Goal: Transaction & Acquisition: Book appointment/travel/reservation

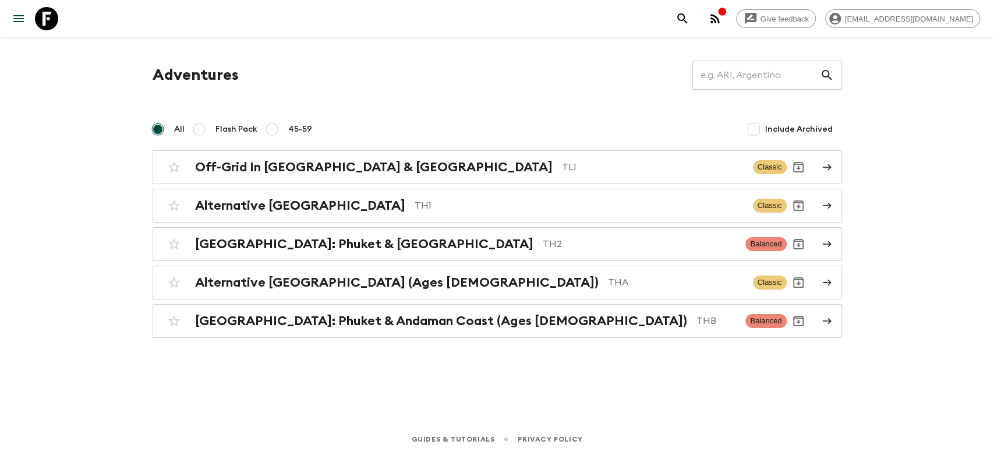
click at [104, 255] on div "Give feedback [EMAIL_ADDRESS][DOMAIN_NAME] Adventures ​ All Flash Pack 45-59 In…" at bounding box center [497, 227] width 994 height 455
click at [105, 255] on div "Give feedback [EMAIL_ADDRESS][DOMAIN_NAME] Adventures ​ All Flash Pack 45-59 In…" at bounding box center [497, 227] width 994 height 455
click at [387, 86] on div "Adventures ​" at bounding box center [498, 75] width 690 height 29
click at [418, 101] on div "Adventures ​ All Flash Pack 45-59 Include Archived Off-Grid In [GEOGRAPHIC_DATA…" at bounding box center [498, 199] width 718 height 277
click at [411, 103] on div "Adventures ​ All Flash Pack 45-59 Include Archived Off-Grid In [GEOGRAPHIC_DATA…" at bounding box center [498, 199] width 718 height 277
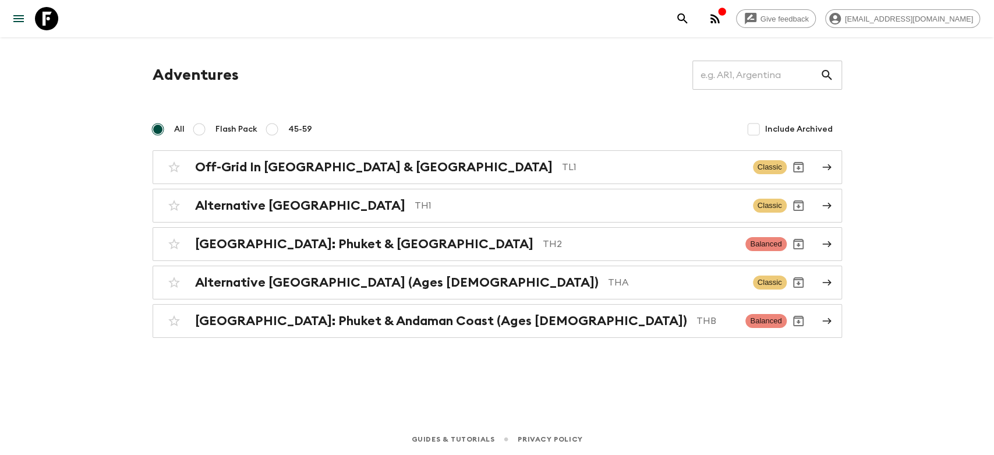
click at [451, 59] on div "Adventures ​ All Flash Pack 45-59 Include Archived Off-Grid In [GEOGRAPHIC_DATA…" at bounding box center [498, 214] width 746 height 354
click at [548, 89] on div "Adventures ​" at bounding box center [498, 75] width 690 height 29
click at [556, 94] on div "Adventures ​ All Flash Pack 45-59 Include Archived Off-Grid In [GEOGRAPHIC_DATA…" at bounding box center [498, 199] width 718 height 277
click at [559, 104] on div "Adventures ​ All Flash Pack 45-59 Include Archived Off-Grid In [GEOGRAPHIC_DATA…" at bounding box center [498, 199] width 718 height 277
click at [610, 78] on div "Adventures ​" at bounding box center [498, 75] width 690 height 29
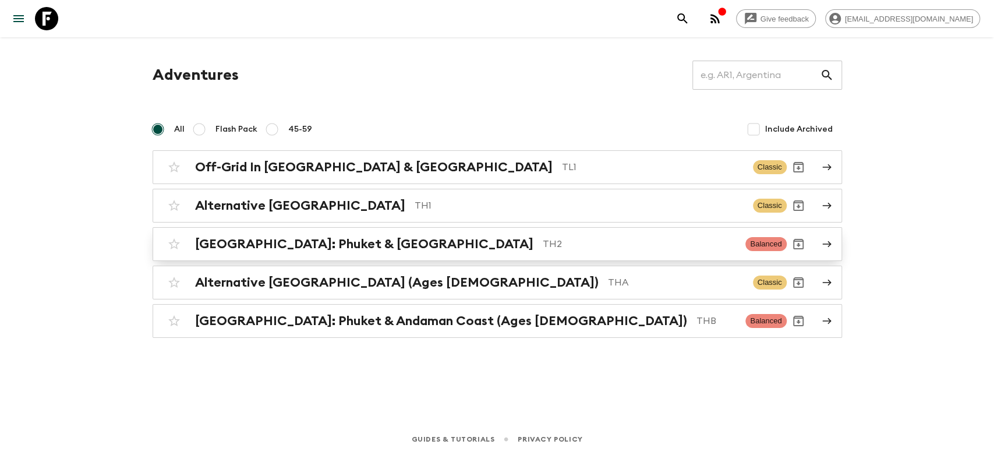
click at [384, 250] on h2 "[GEOGRAPHIC_DATA]: Phuket & [GEOGRAPHIC_DATA]" at bounding box center [364, 244] width 338 height 15
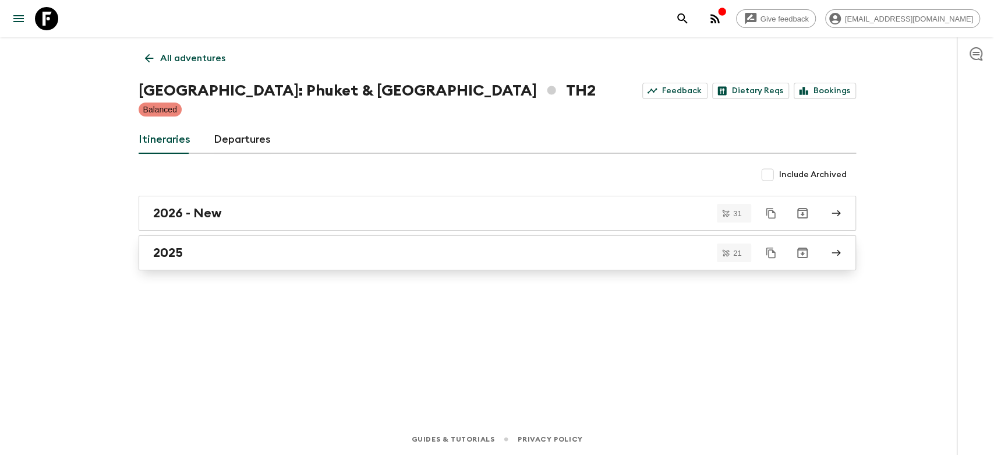
click at [278, 250] on div "2025" at bounding box center [486, 252] width 666 height 15
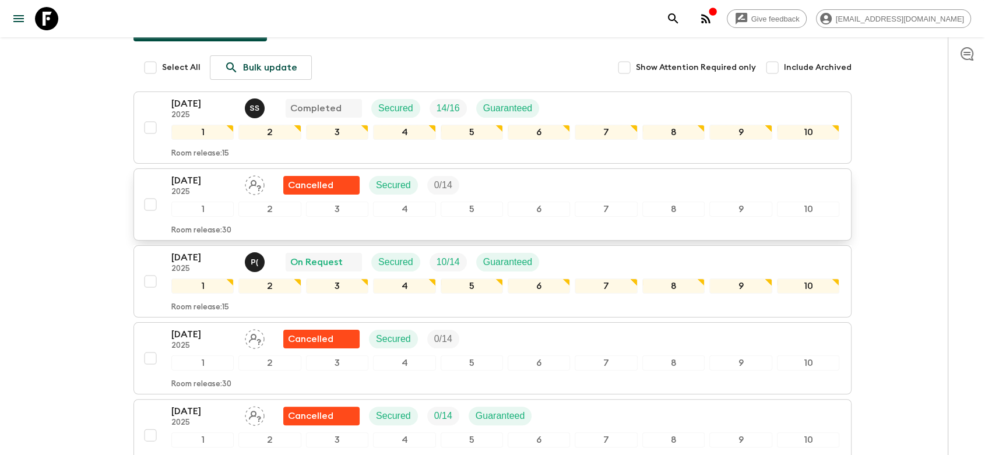
scroll to position [129, 0]
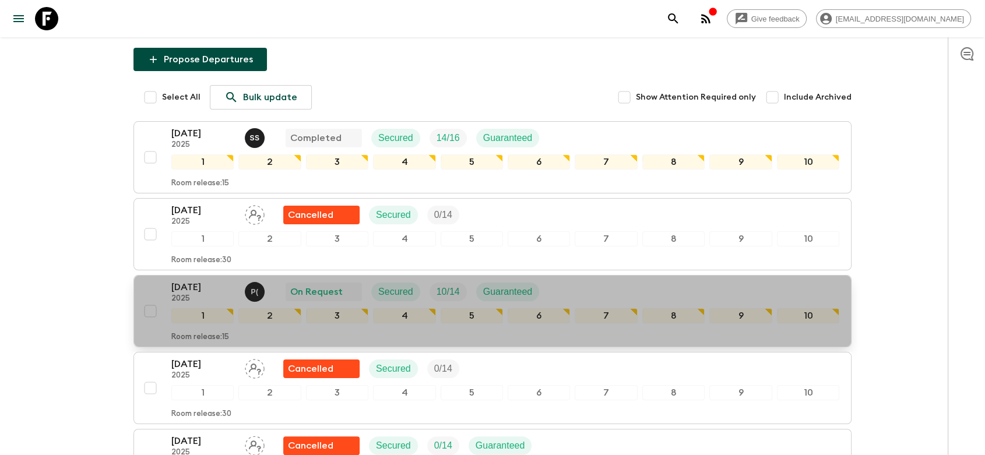
click at [611, 280] on div "[DATE] 2025 P ( On Request Secured 10 / 14 Guaranteed" at bounding box center [505, 291] width 668 height 23
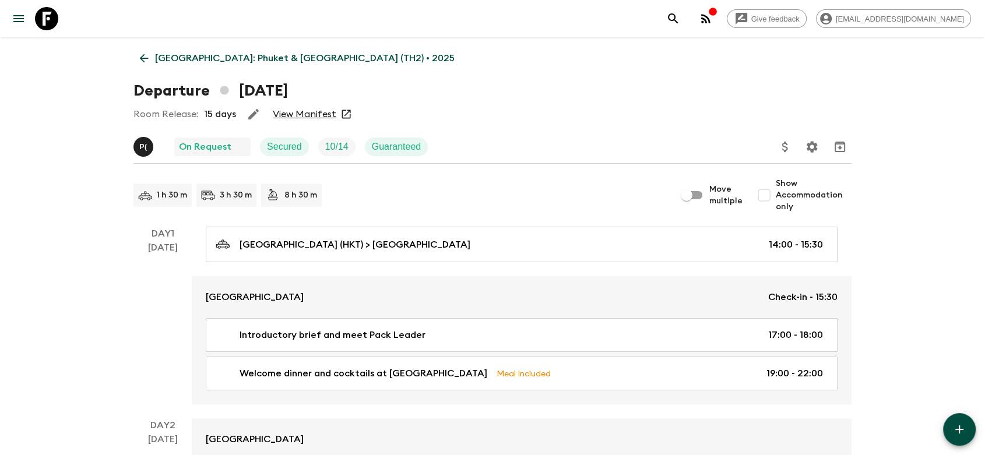
click at [151, 55] on link "[GEOGRAPHIC_DATA]: Phuket & [GEOGRAPHIC_DATA] (TH2) • 2025" at bounding box center [296, 58] width 327 height 23
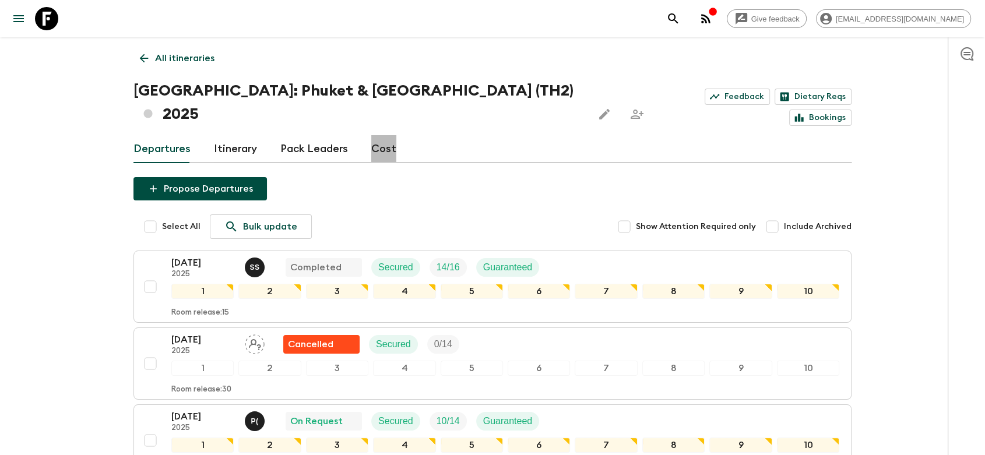
click at [390, 135] on link "Cost" at bounding box center [383, 149] width 25 height 28
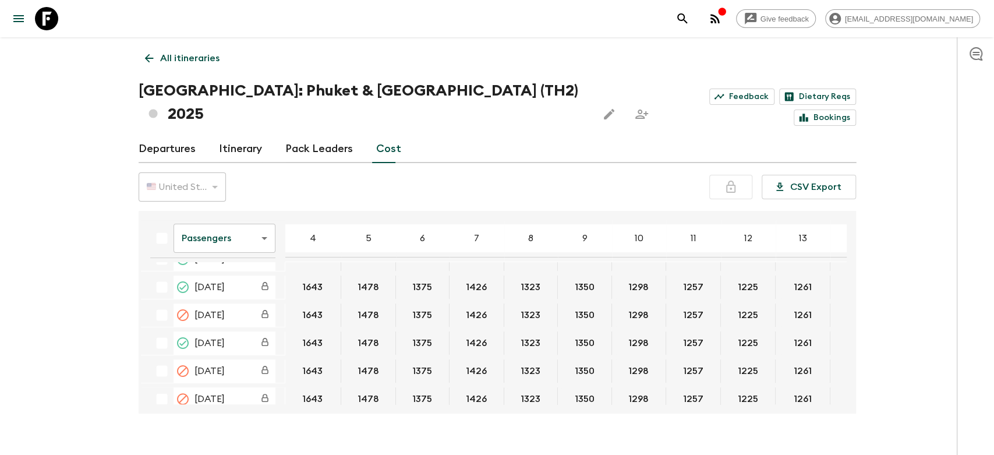
scroll to position [194, 0]
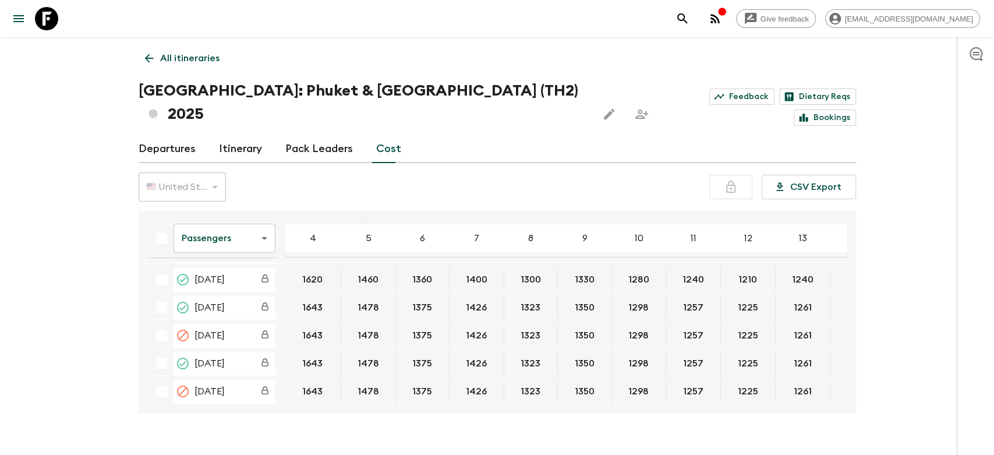
drag, startPoint x: 421, startPoint y: 376, endPoint x: 429, endPoint y: 376, distance: 8.2
click at [429, 376] on div "Passengers passengersCost ​ 4 5 6 7 8 9 10 11 12 13 14 15 16 17 18 [DATE] 1860 …" at bounding box center [494, 312] width 706 height 184
drag, startPoint x: 620, startPoint y: 341, endPoint x: 643, endPoint y: 339, distance: 22.8
click at [643, 352] on button "1298" at bounding box center [639, 363] width 48 height 23
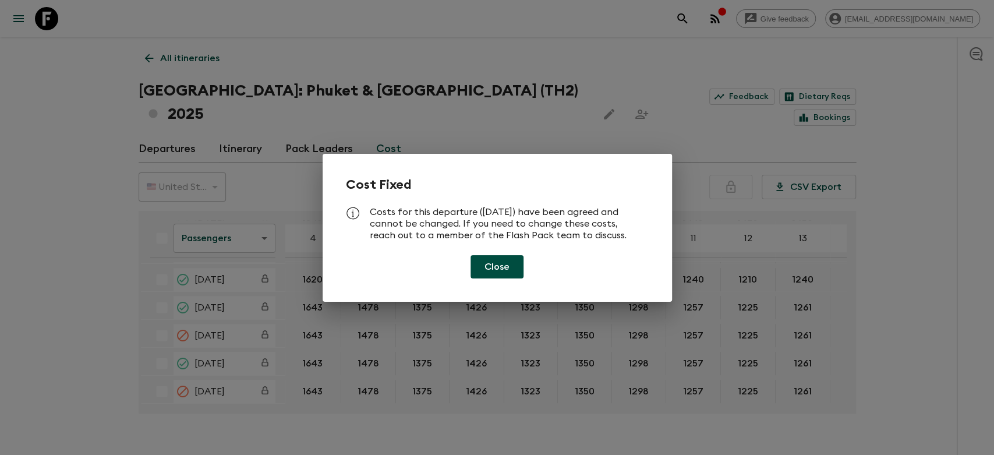
click at [502, 259] on button "Close" at bounding box center [497, 266] width 53 height 23
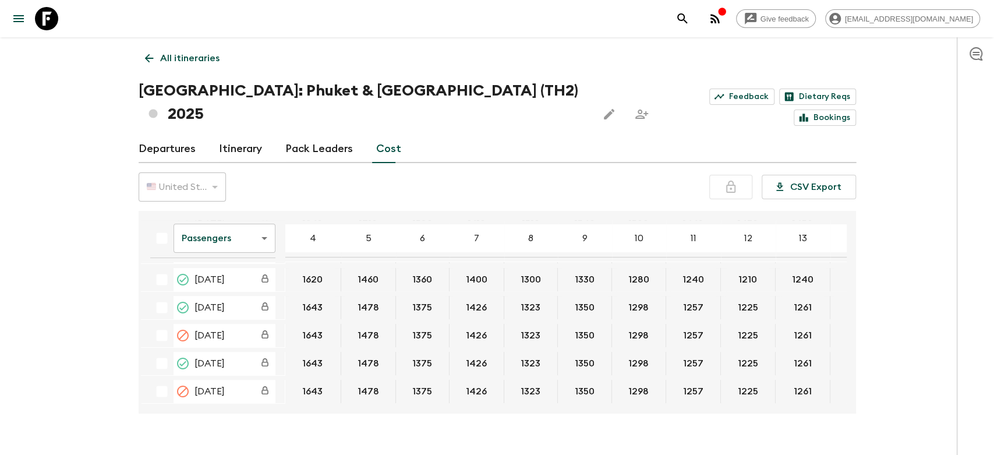
click at [218, 216] on body "Give feedback [EMAIL_ADDRESS][DOMAIN_NAME] All itineraries [GEOGRAPHIC_DATA]: […" at bounding box center [497, 239] width 994 height 478
click at [221, 265] on li "Extras" at bounding box center [224, 262] width 102 height 19
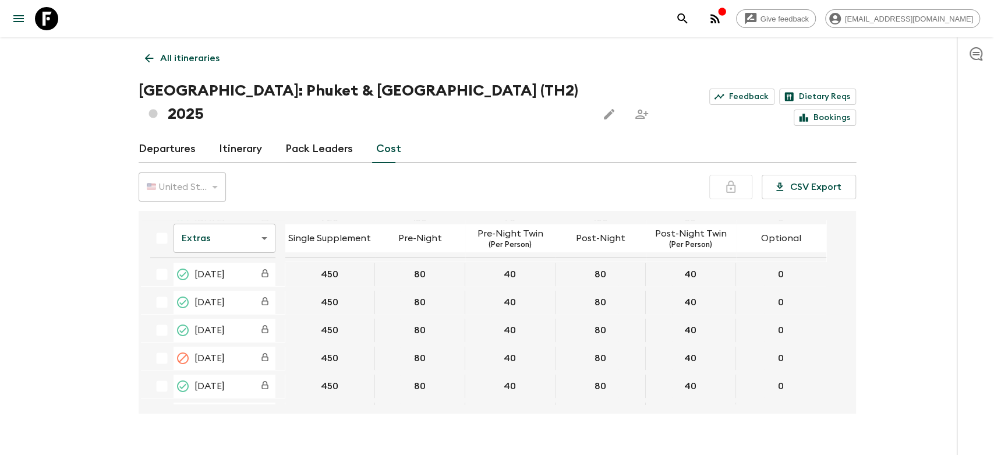
scroll to position [194, 0]
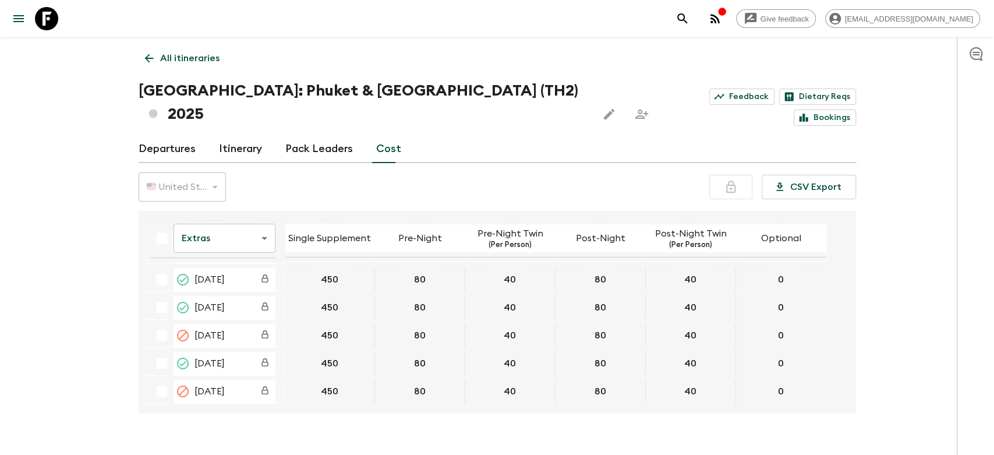
click at [409, 175] on div "🇺🇸 United States Dollar (USD) USD ​ CSV Export" at bounding box center [498, 186] width 718 height 29
click at [208, 213] on body "Give feedback [EMAIL_ADDRESS][DOMAIN_NAME] All itineraries [GEOGRAPHIC_DATA]: […" at bounding box center [497, 239] width 994 height 478
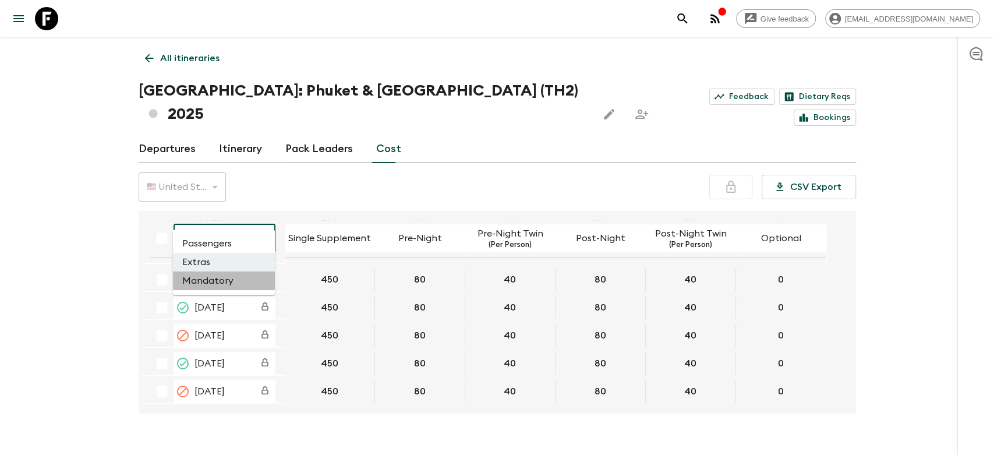
click at [216, 283] on li "Mandatory" at bounding box center [224, 280] width 102 height 19
